Goal: Transaction & Acquisition: Purchase product/service

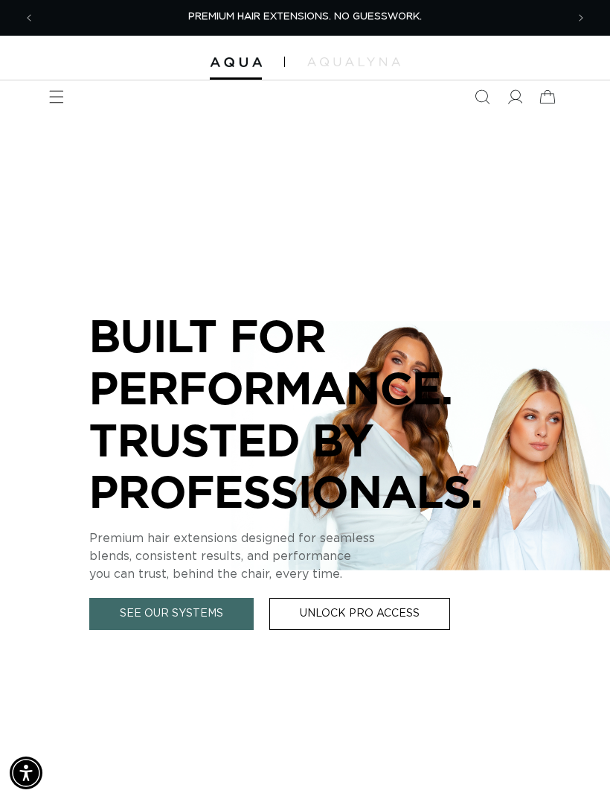
scroll to position [0, 1063]
click at [519, 93] on icon at bounding box center [515, 96] width 15 height 15
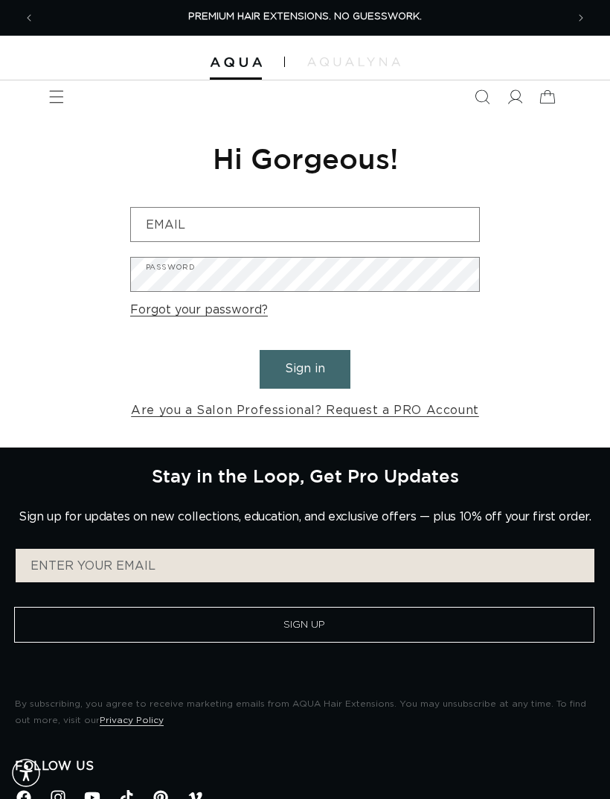
click at [476, 216] on input "Email" at bounding box center [305, 224] width 348 height 33
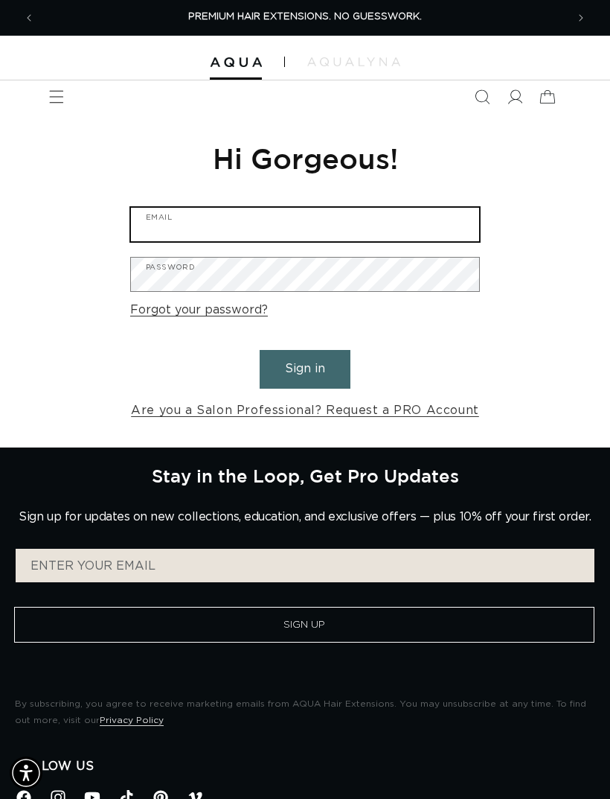
type input "taylornoble7@gmail.com"
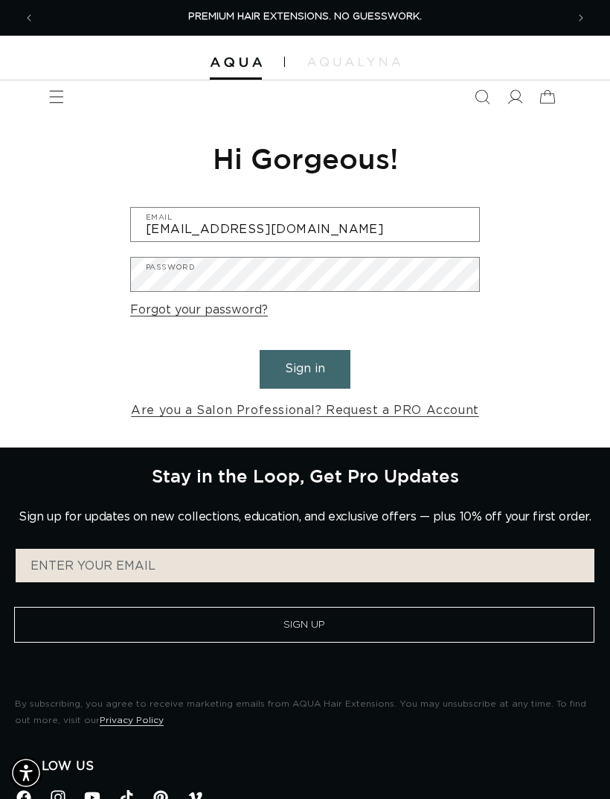
click at [305, 367] on button "Sign in" at bounding box center [305, 369] width 91 height 38
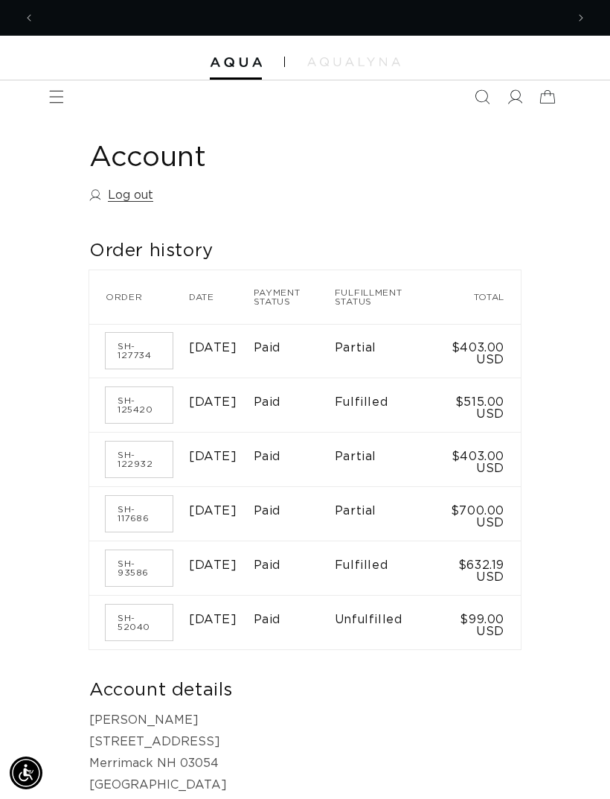
click at [55, 97] on icon "Menu" at bounding box center [56, 96] width 15 height 15
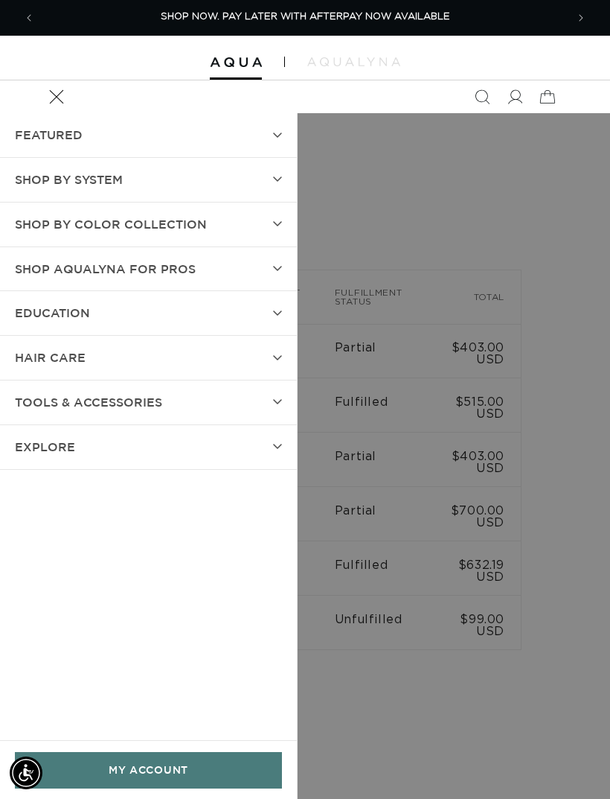
click at [101, 177] on span "SHOP BY SYSTEM" at bounding box center [69, 180] width 108 height 22
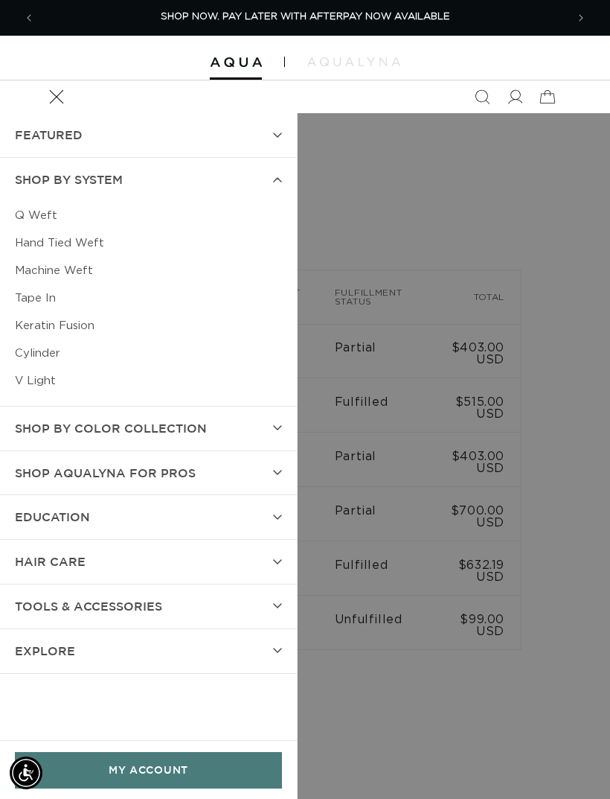
click at [36, 270] on link "Machine Weft" at bounding box center [148, 271] width 267 height 28
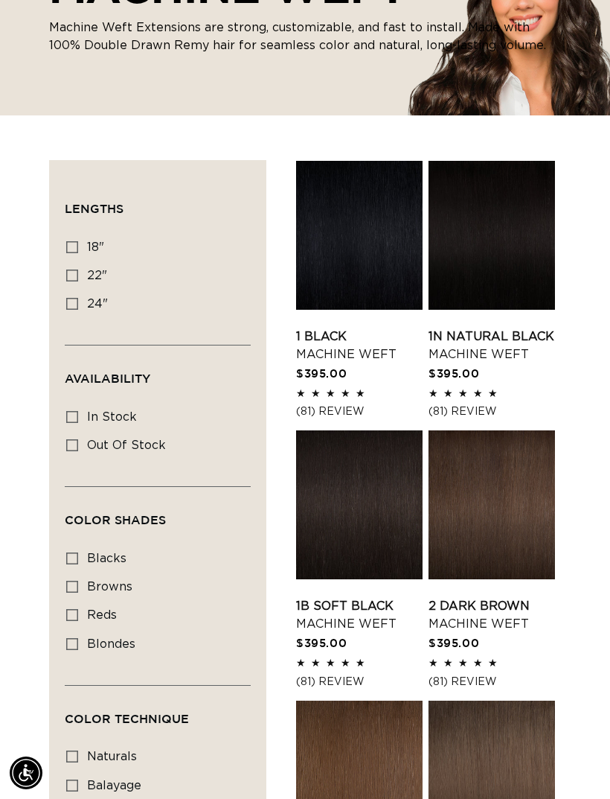
scroll to position [209, 0]
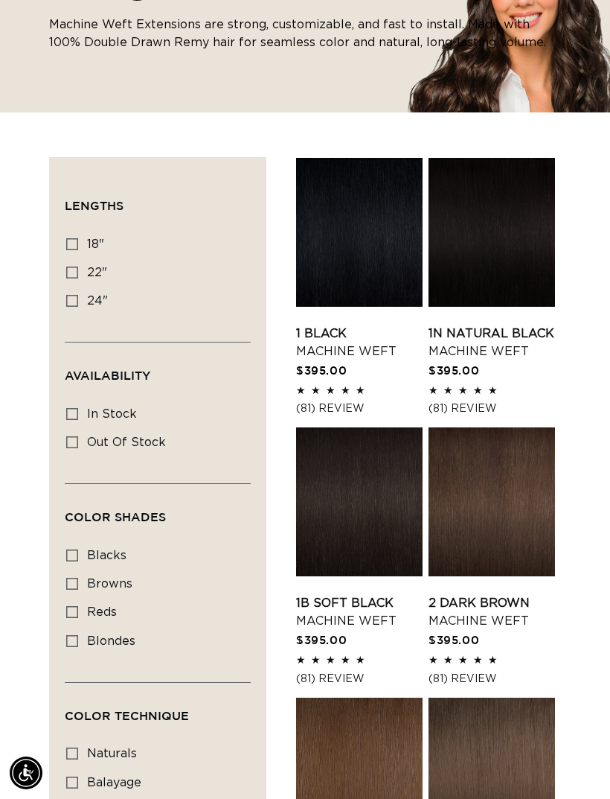
click at [350, 594] on link "1B Soft Black Machine Weft" at bounding box center [359, 612] width 127 height 36
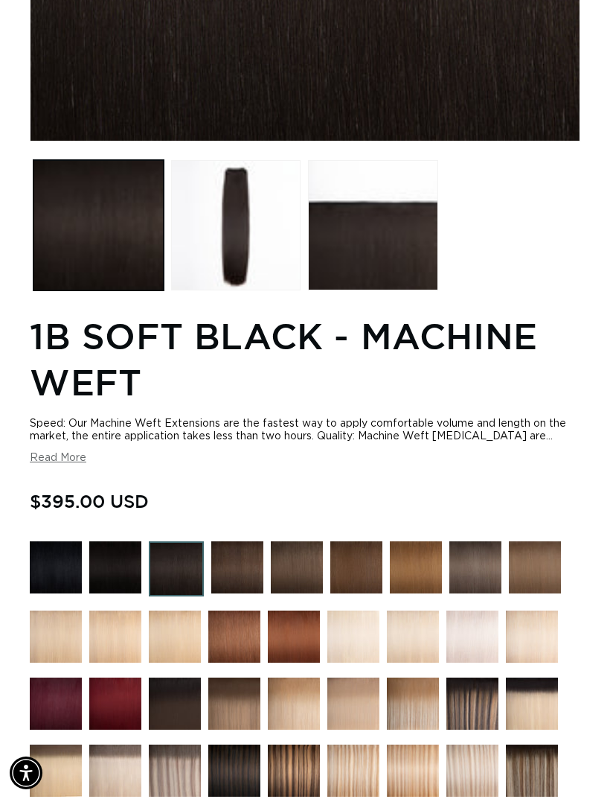
scroll to position [0, 531]
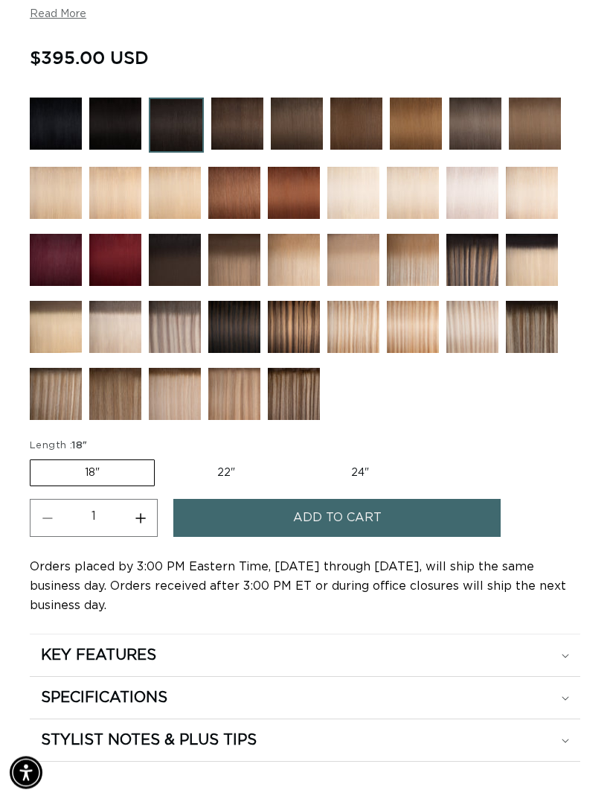
click at [348, 477] on label "24" Variant sold out or unavailable" at bounding box center [360, 473] width 127 height 25
click at [298, 458] on input "24" Variant sold out or unavailable" at bounding box center [297, 457] width 1 height 1
radio input "true"
click at [394, 524] on button "Add to cart" at bounding box center [337, 518] width 328 height 38
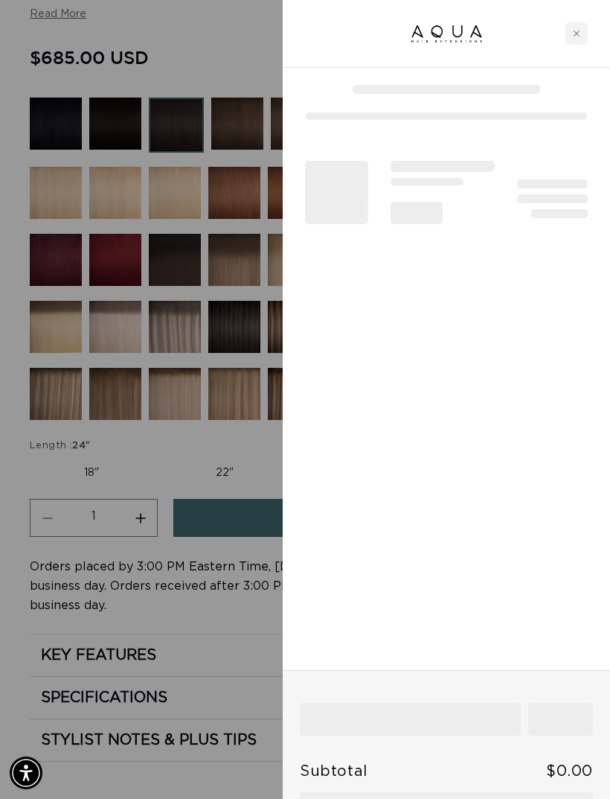
scroll to position [0, 1063]
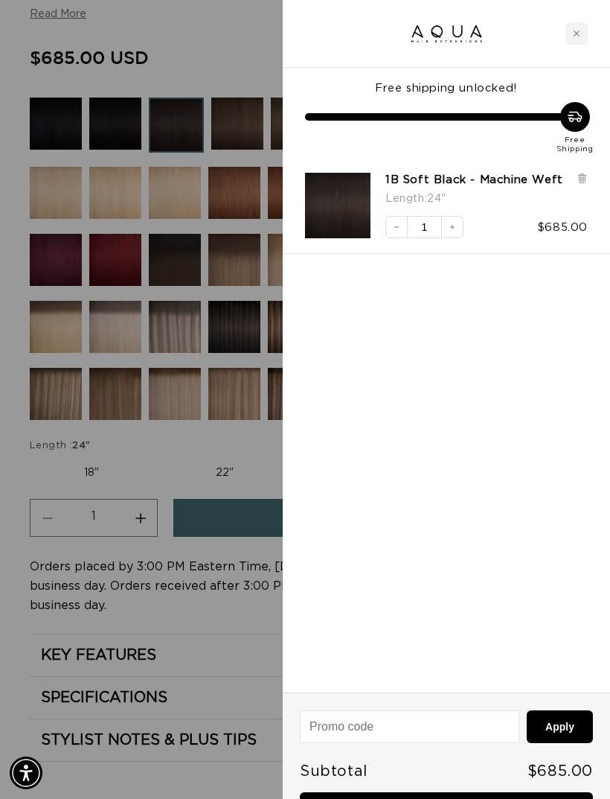
click at [478, 798] on link "Checkout • $685.00" at bounding box center [446, 811] width 293 height 38
